Goal: Information Seeking & Learning: Learn about a topic

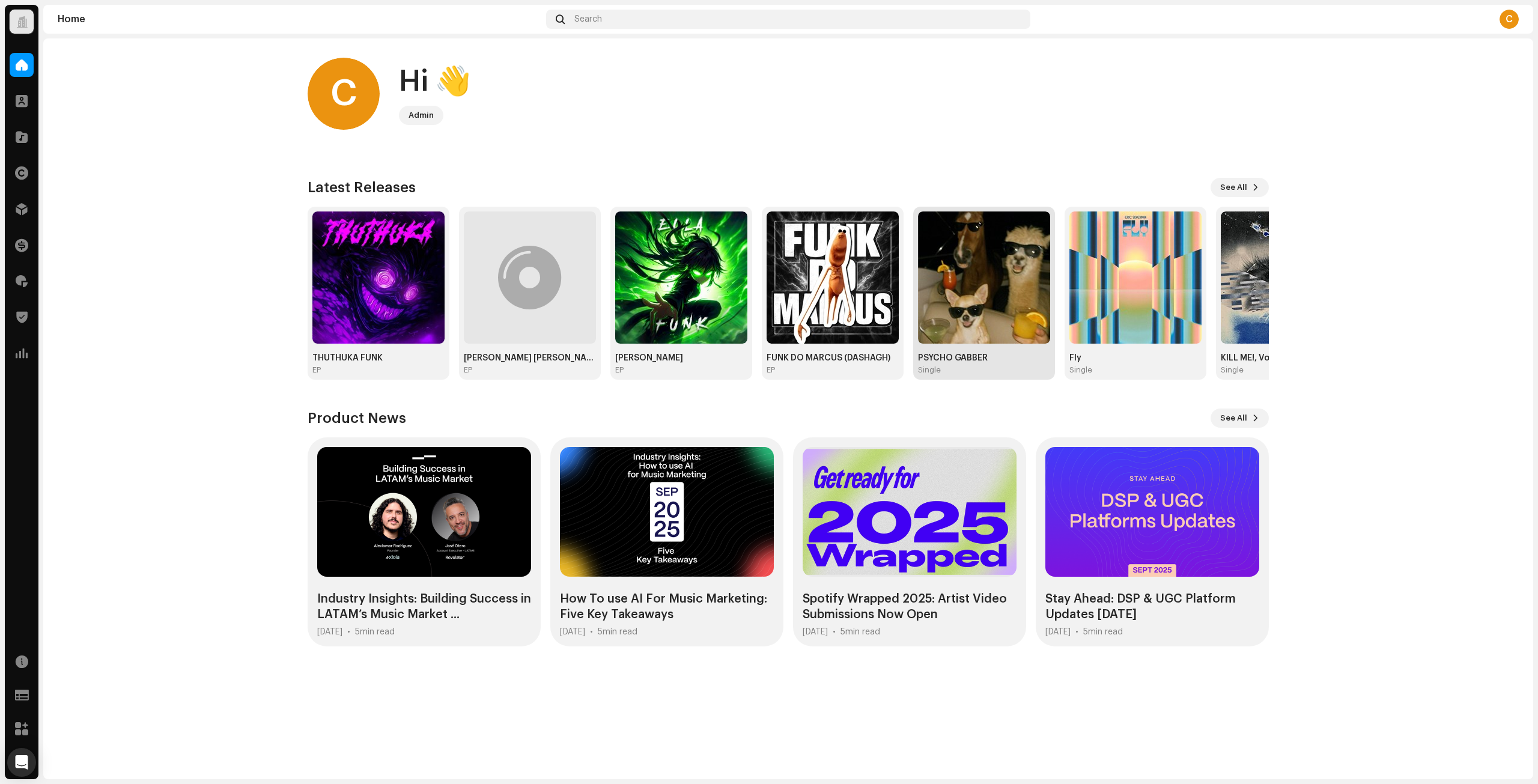
click at [965, 363] on div "PSYCHO GABBER Single" at bounding box center [984, 364] width 132 height 22
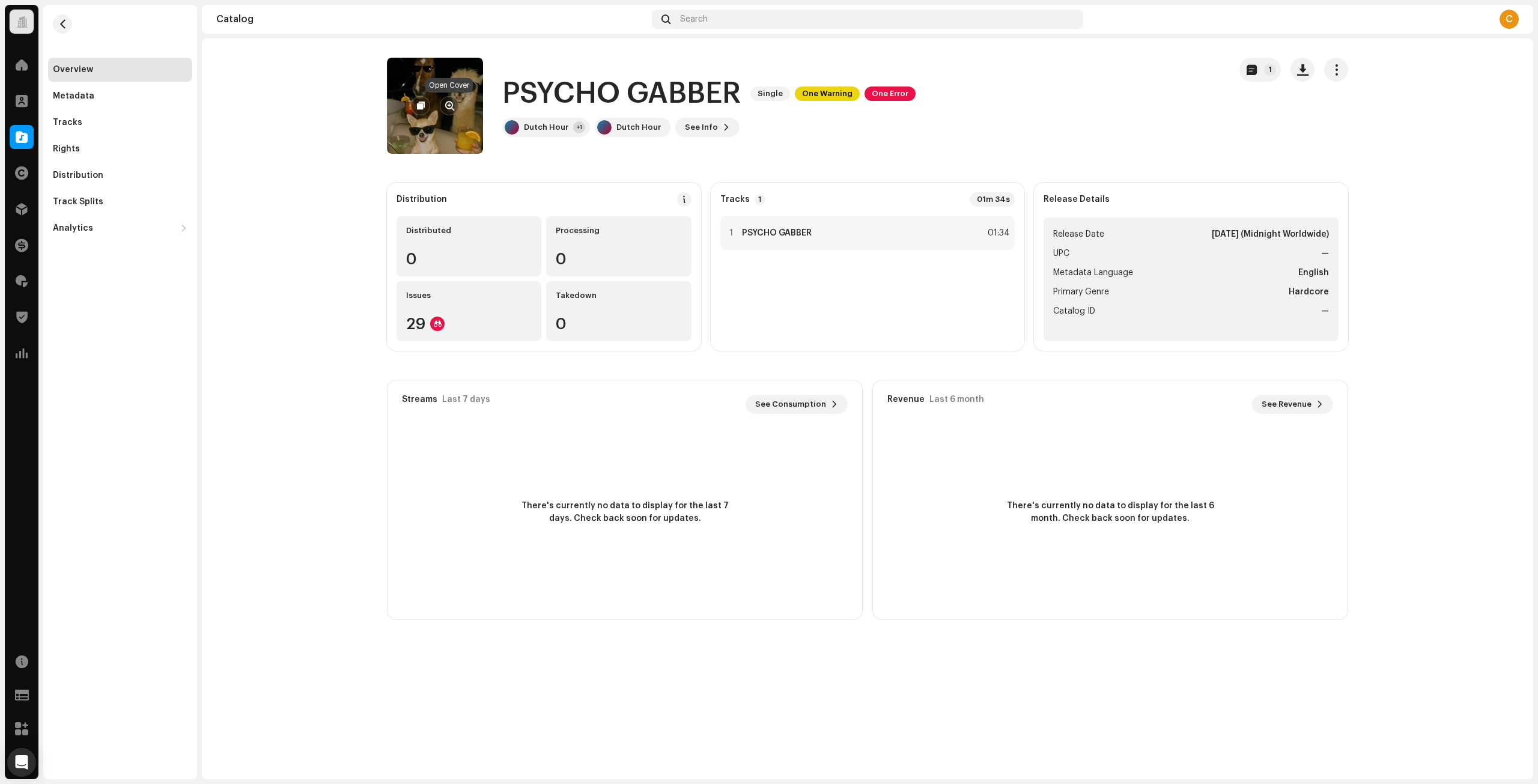
click at [447, 106] on span "button" at bounding box center [450, 106] width 9 height 10
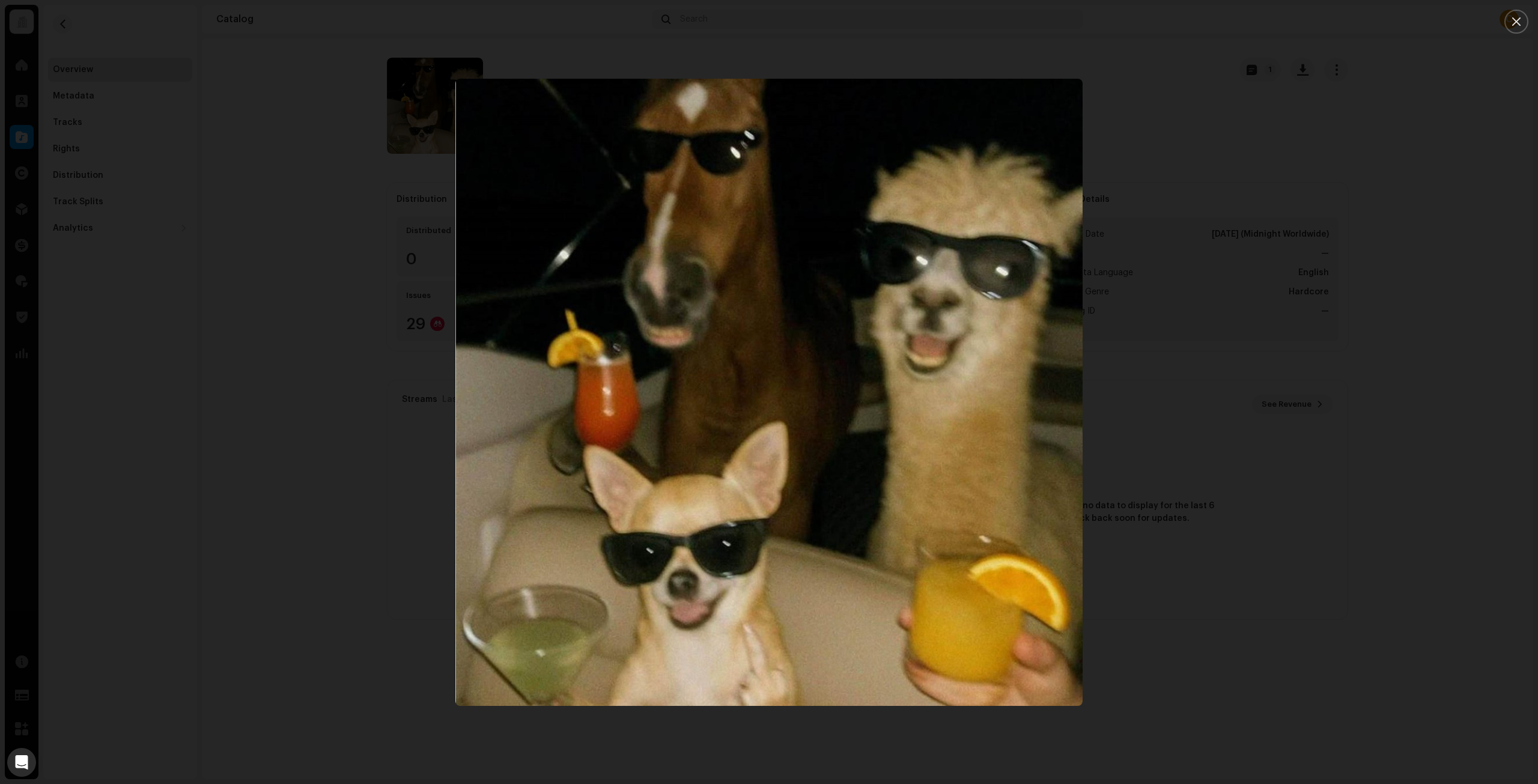
click at [1274, 689] on div at bounding box center [769, 392] width 1538 height 784
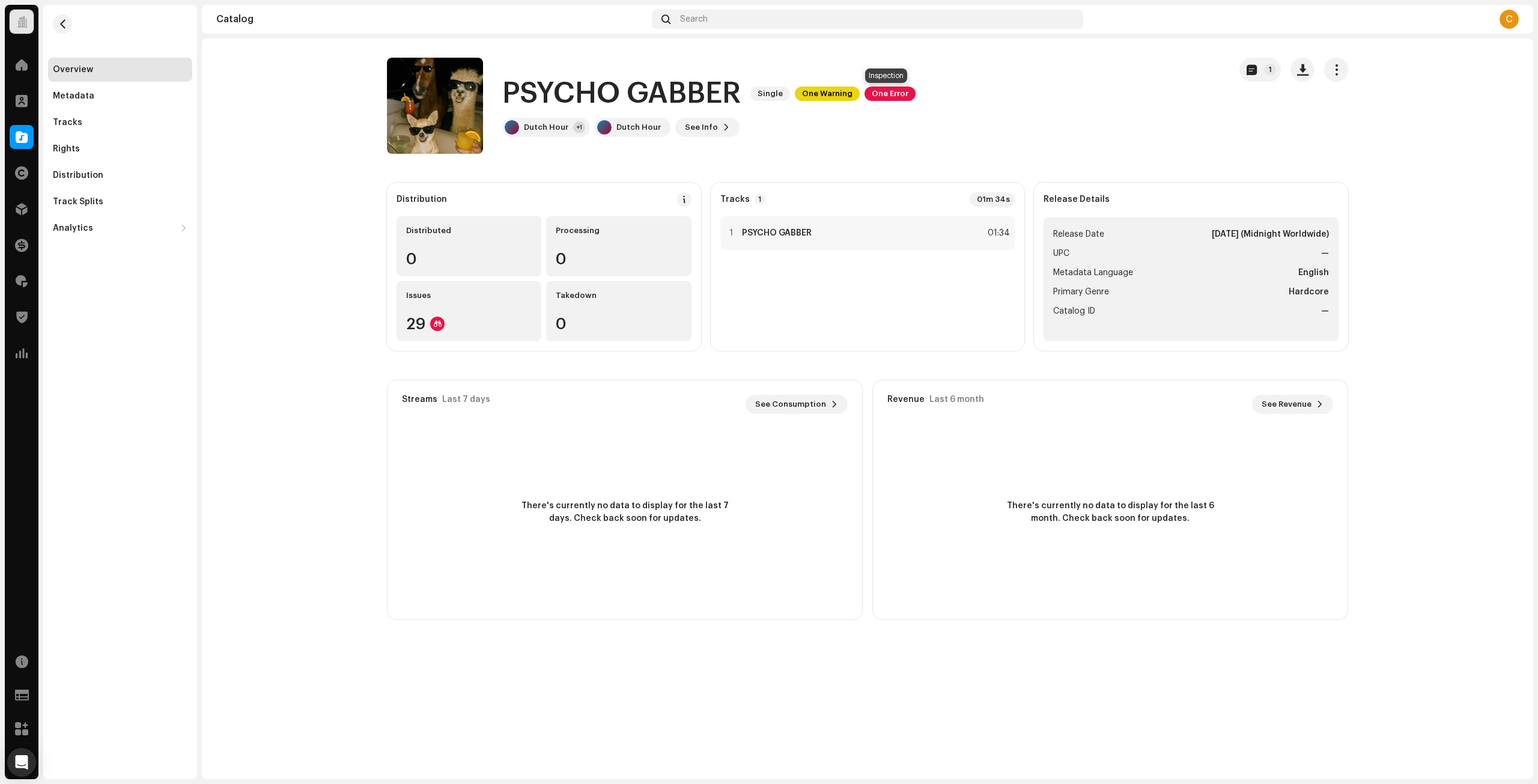
click at [871, 93] on span "One Error" at bounding box center [890, 94] width 51 height 14
click at [984, 103] on div "Inspection Errors We found the errors below when inspecting your release. IMPOR…" at bounding box center [769, 392] width 1538 height 784
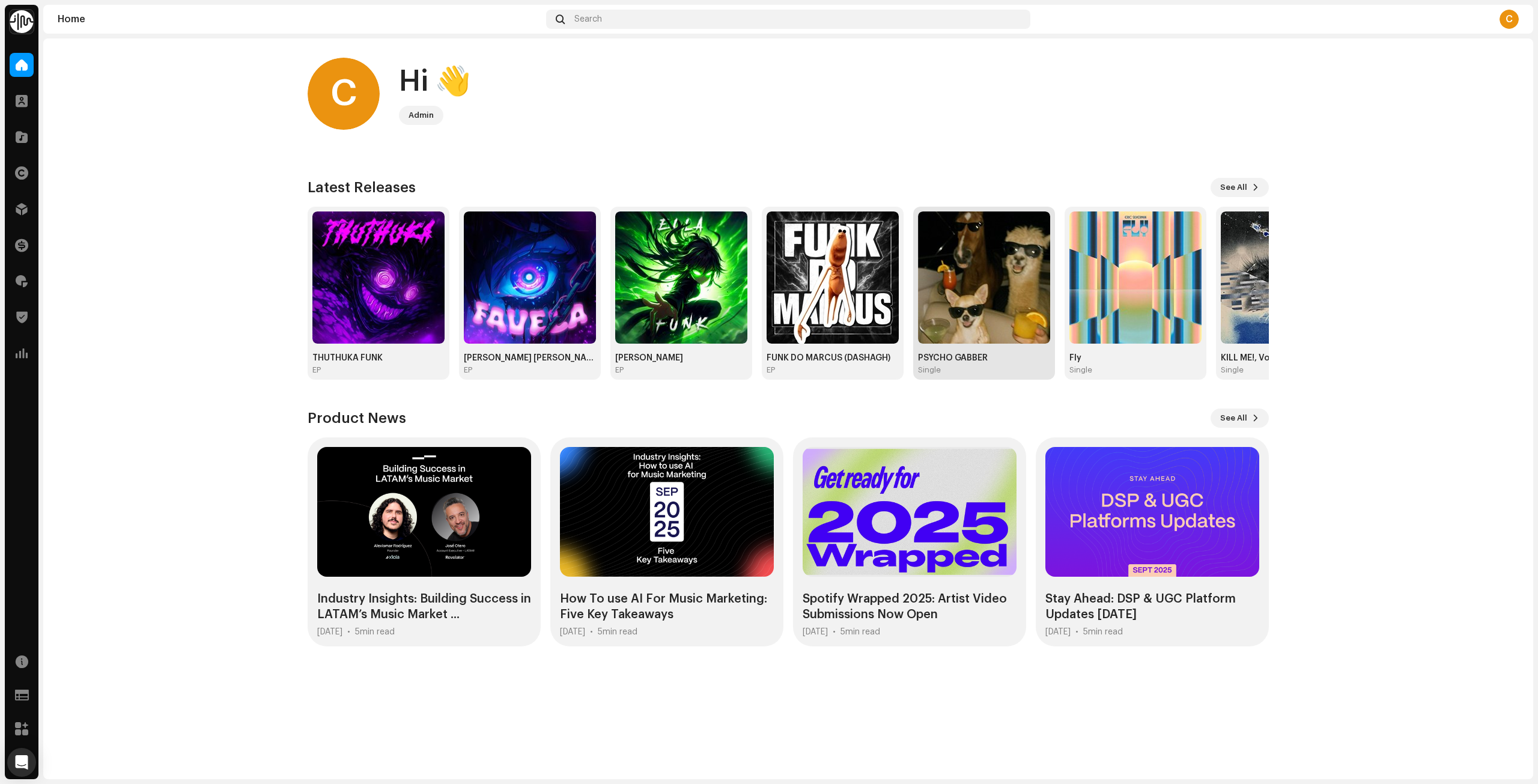
click at [967, 323] on img at bounding box center [984, 277] width 132 height 132
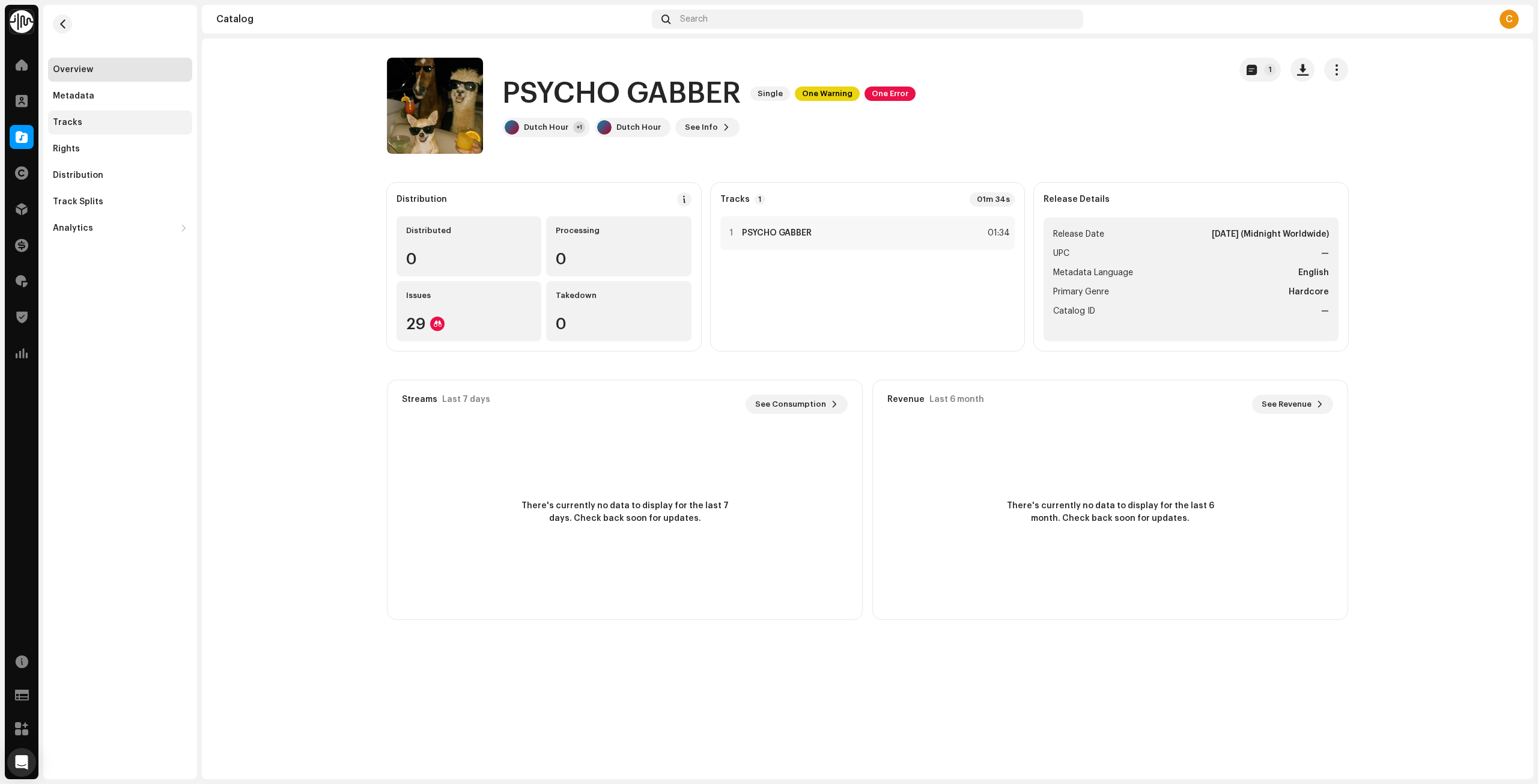
click at [81, 118] on div "Tracks" at bounding box center [120, 122] width 135 height 10
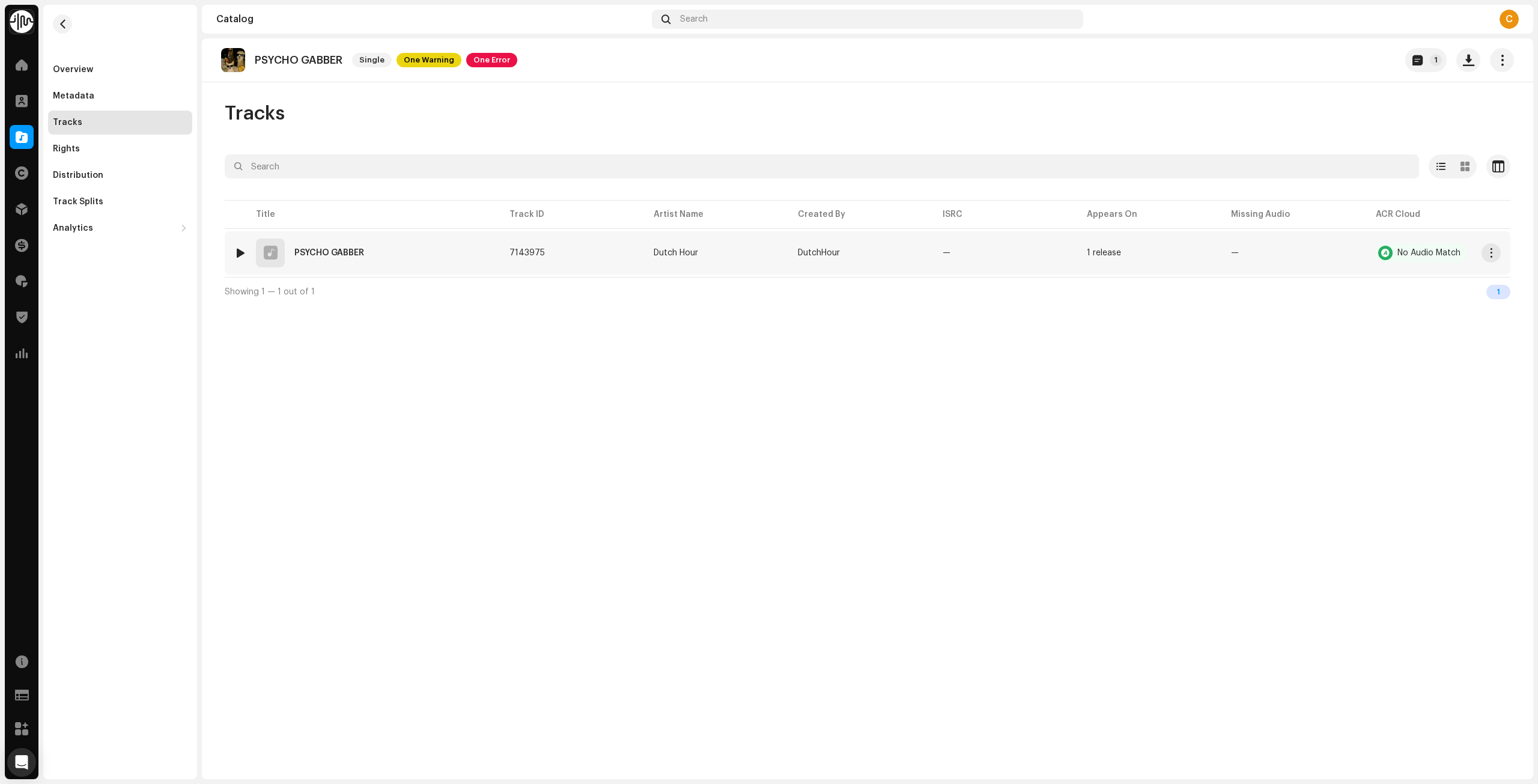
click at [442, 252] on div "1 PSYCHO GABBER" at bounding box center [363, 253] width 256 height 29
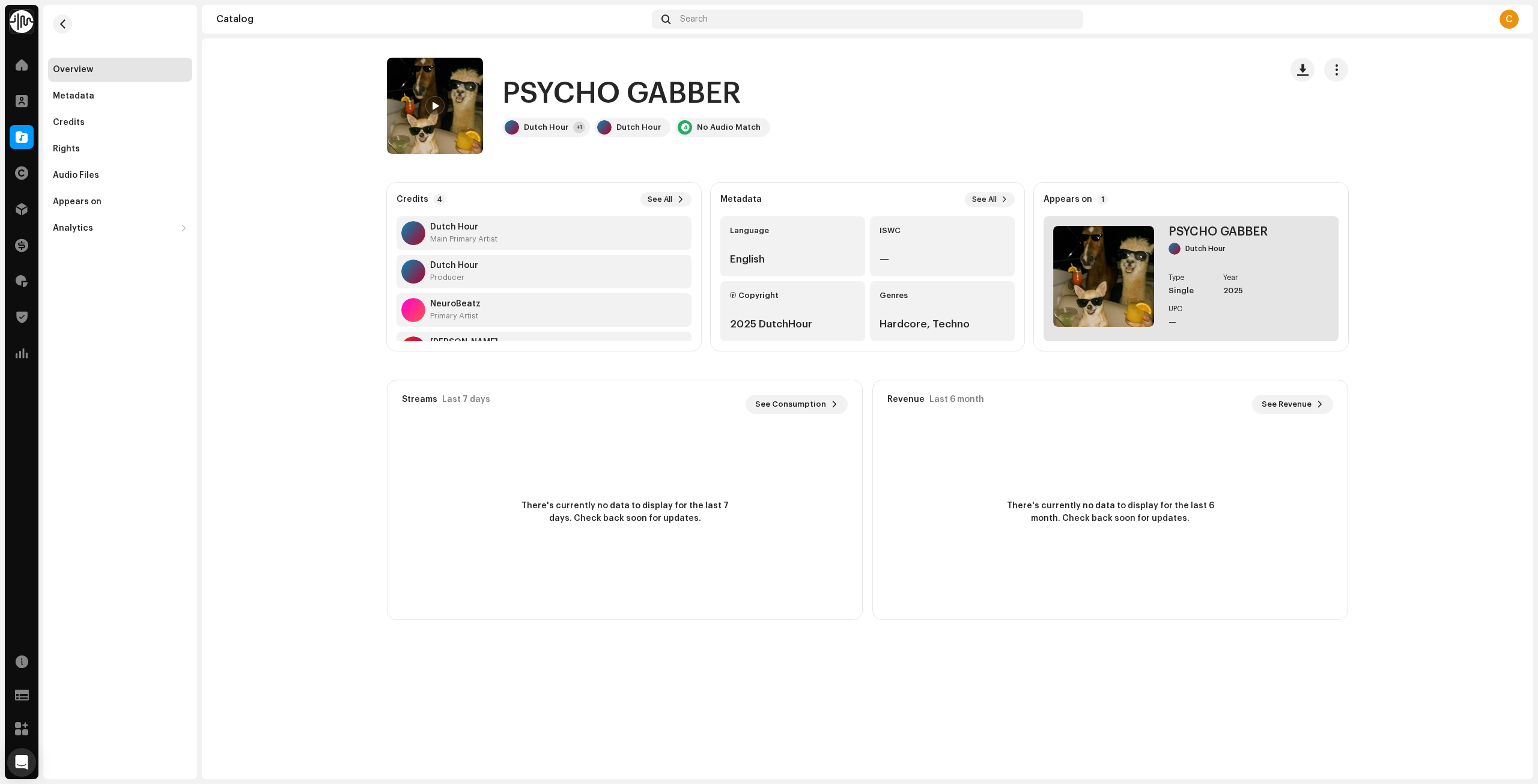
click at [1095, 253] on img at bounding box center [1104, 276] width 101 height 101
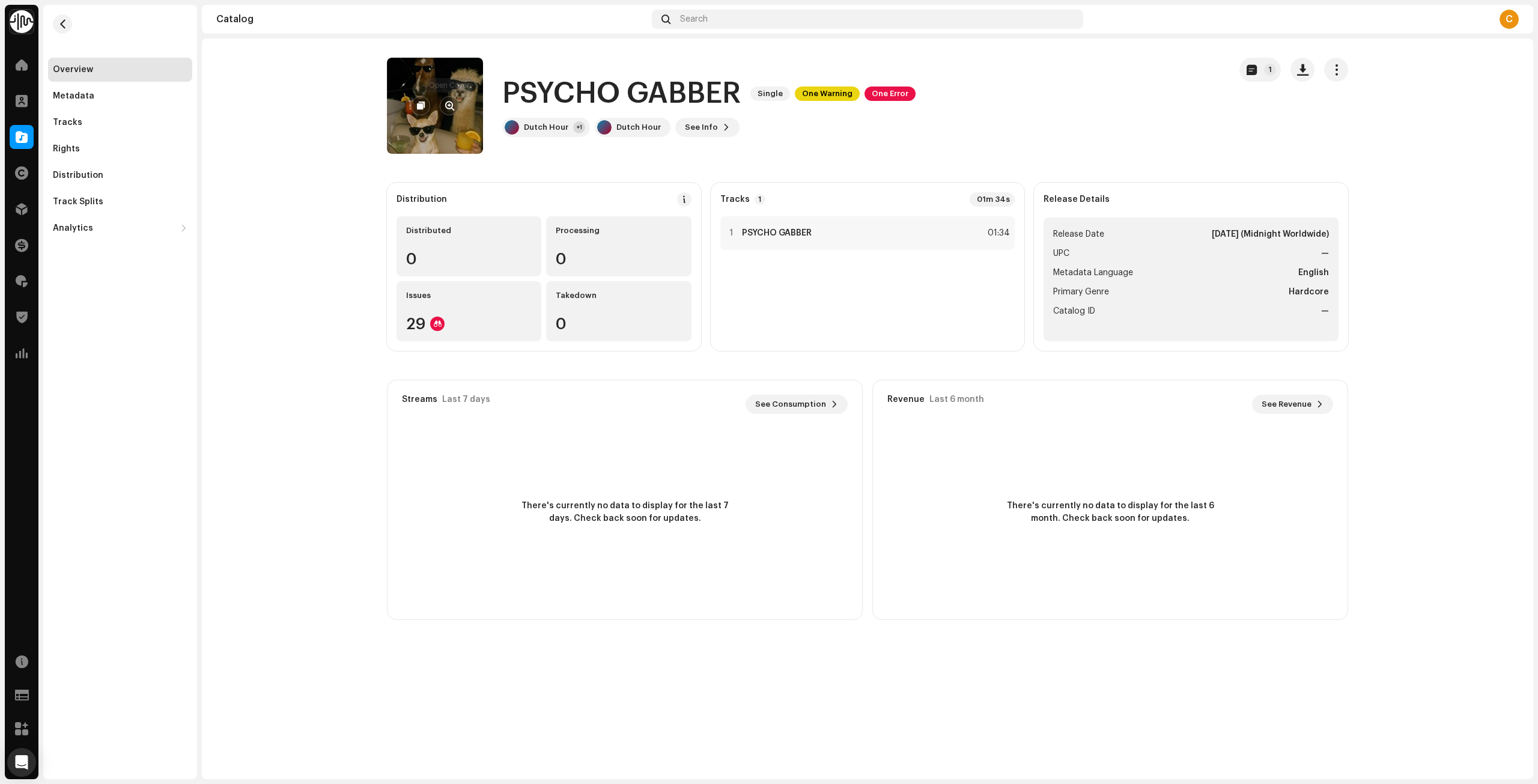
click at [450, 109] on span "button" at bounding box center [450, 106] width 9 height 10
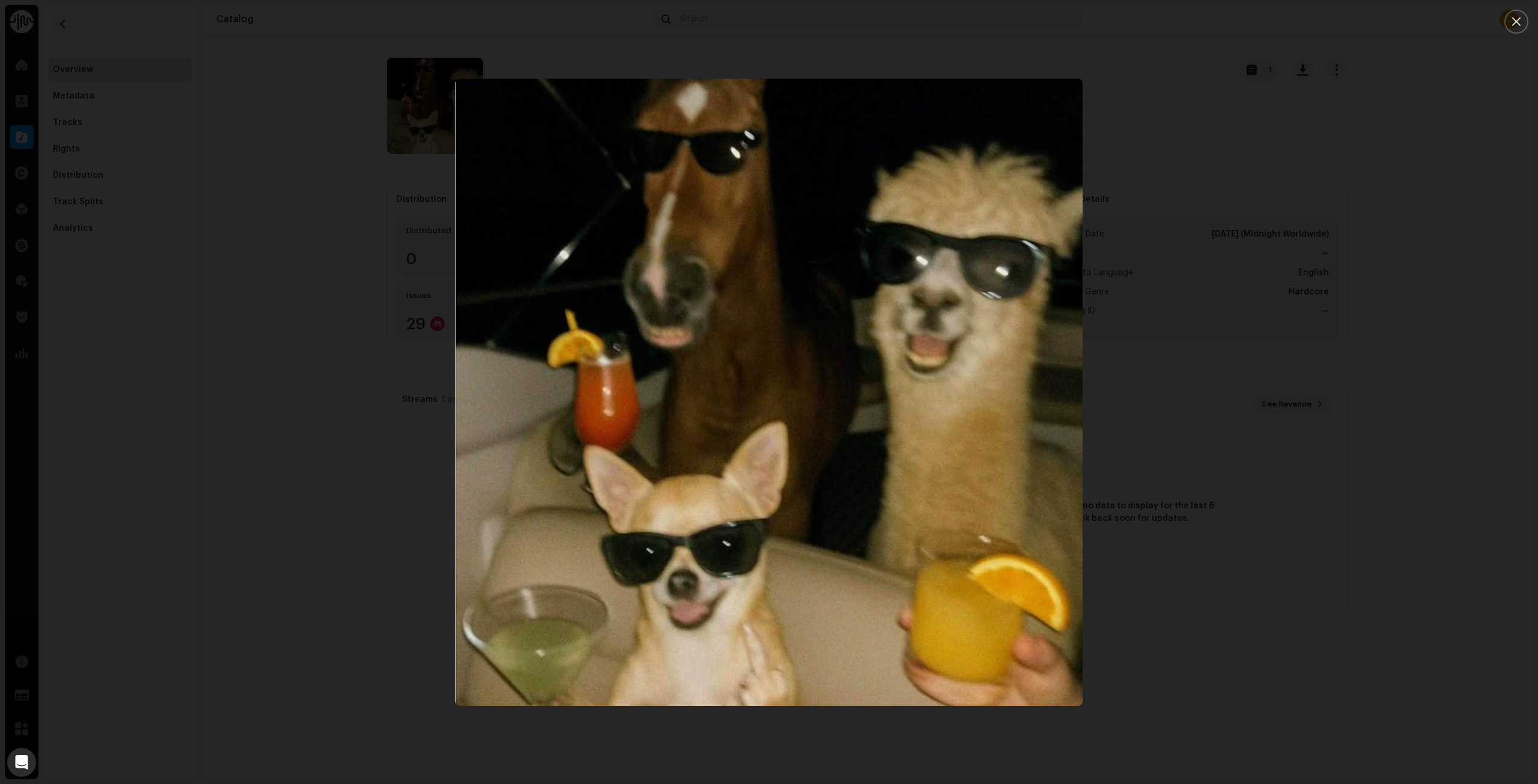
click at [757, 255] on img "1" at bounding box center [768, 392] width 627 height 627
click at [259, 513] on div at bounding box center [769, 392] width 1538 height 784
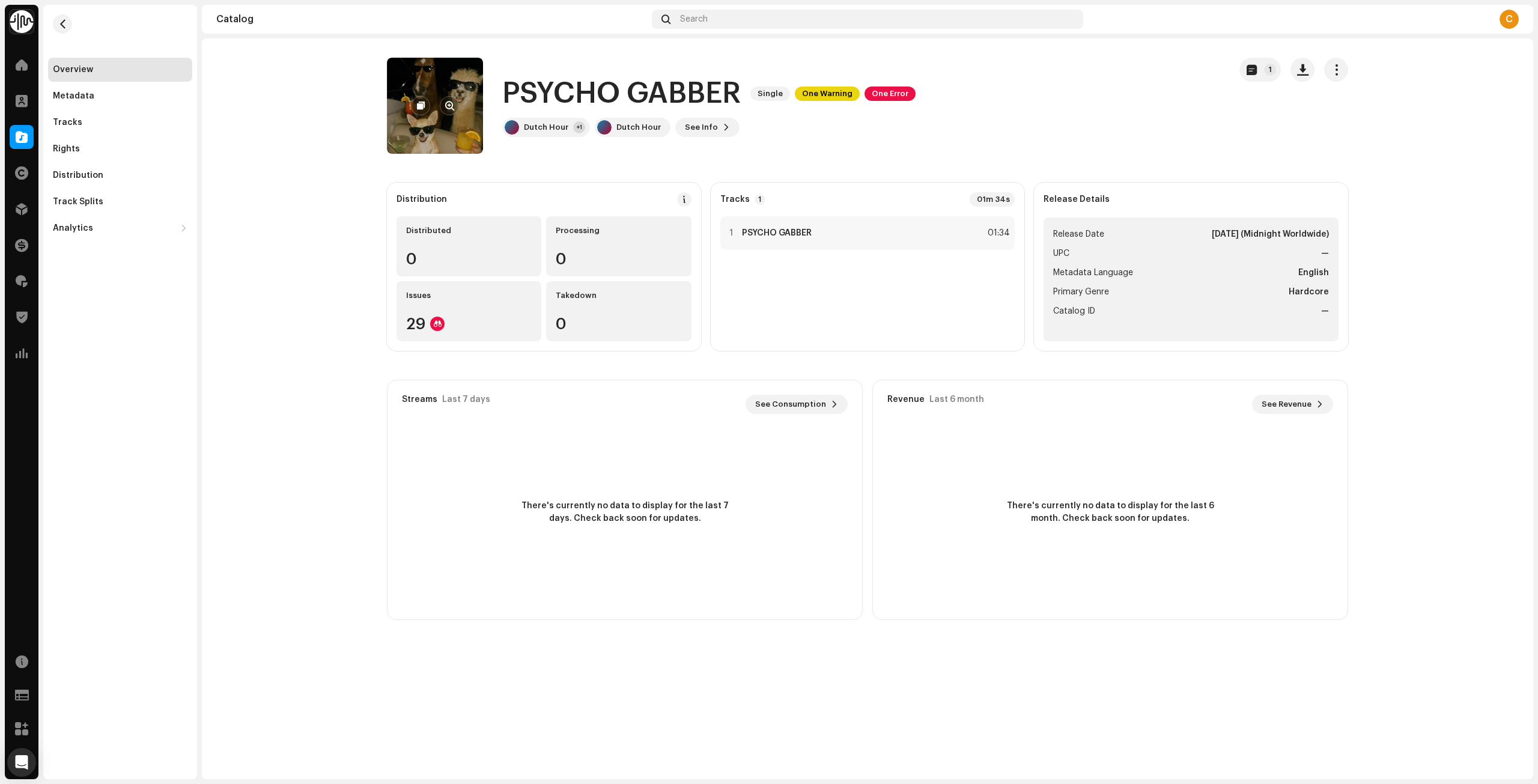
click at [439, 106] on div at bounding box center [435, 105] width 48 height 19
click at [448, 107] on span "button" at bounding box center [450, 106] width 9 height 10
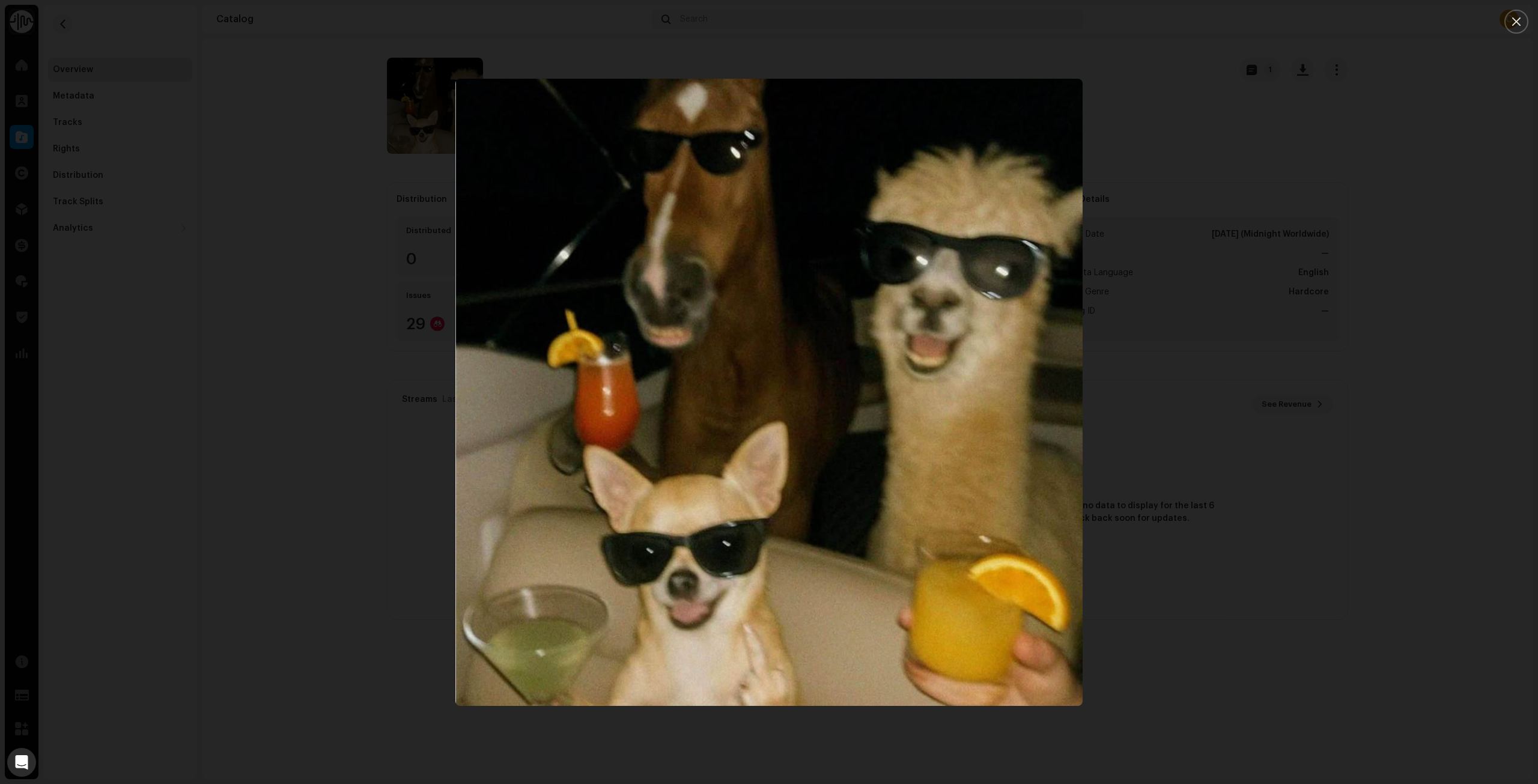
click at [336, 650] on div at bounding box center [769, 392] width 1538 height 784
